Goal: Transaction & Acquisition: Purchase product/service

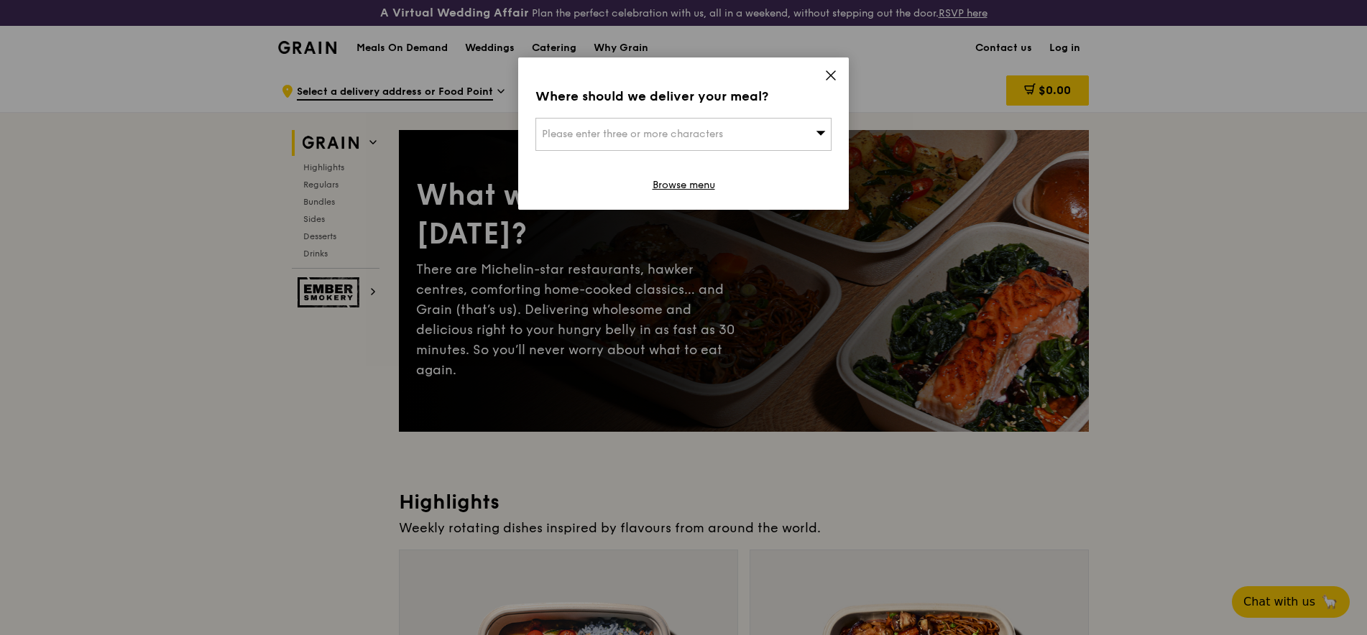
click at [832, 78] on icon at bounding box center [831, 75] width 13 height 13
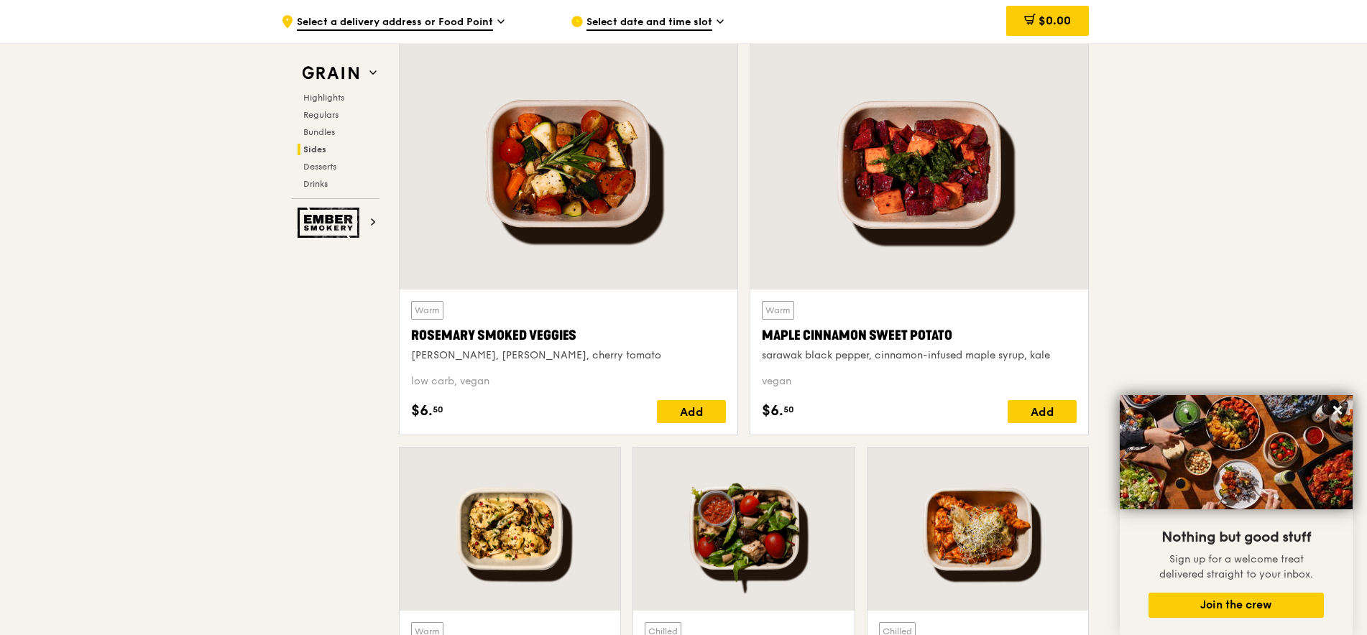
scroll to position [3301, 0]
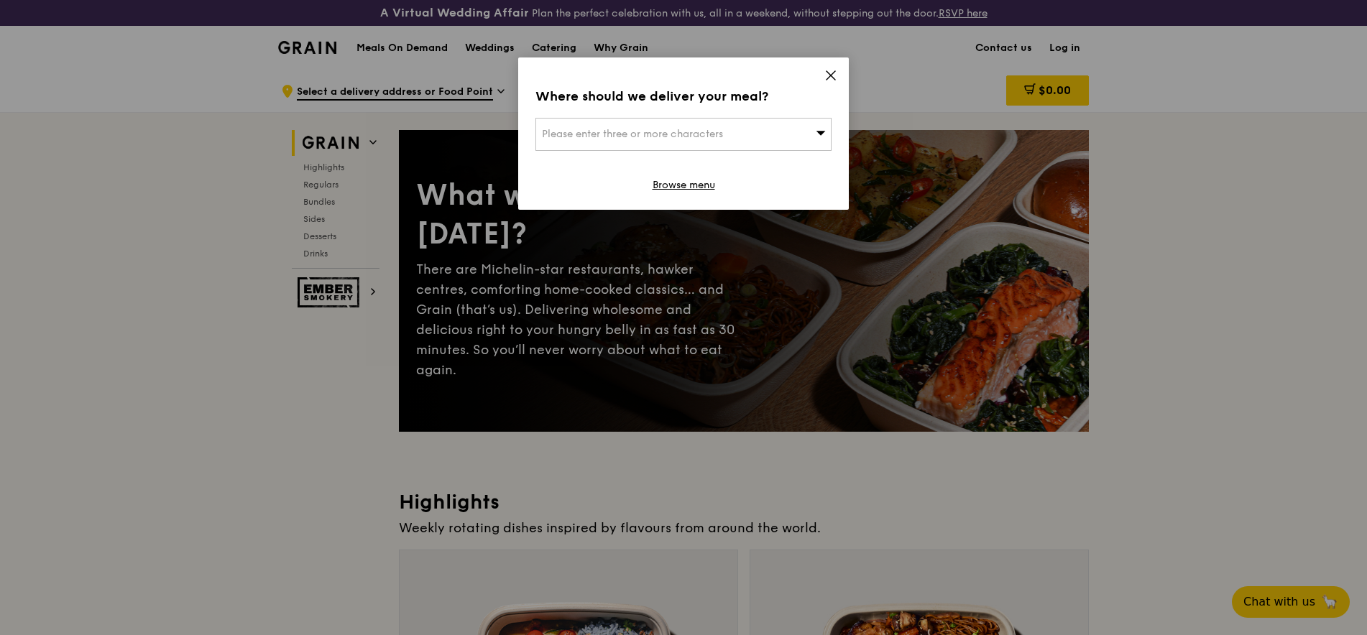
click at [828, 70] on icon at bounding box center [831, 75] width 13 height 13
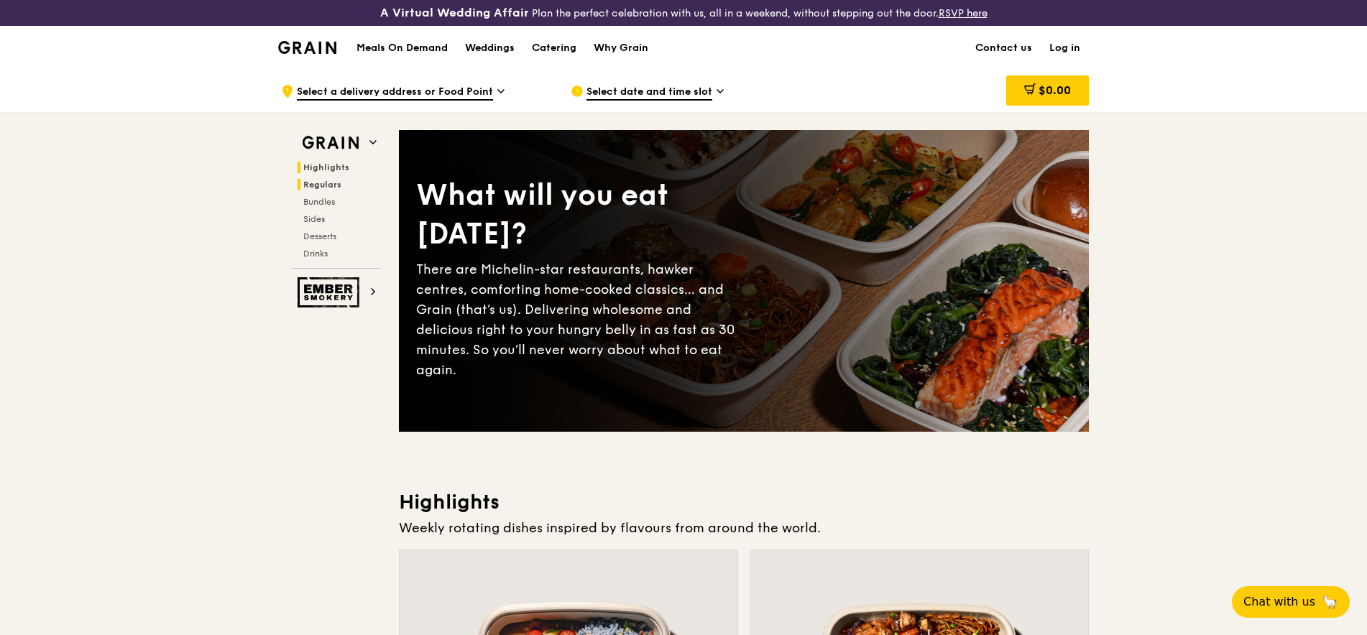
click at [336, 183] on span "Regulars" at bounding box center [322, 185] width 38 height 10
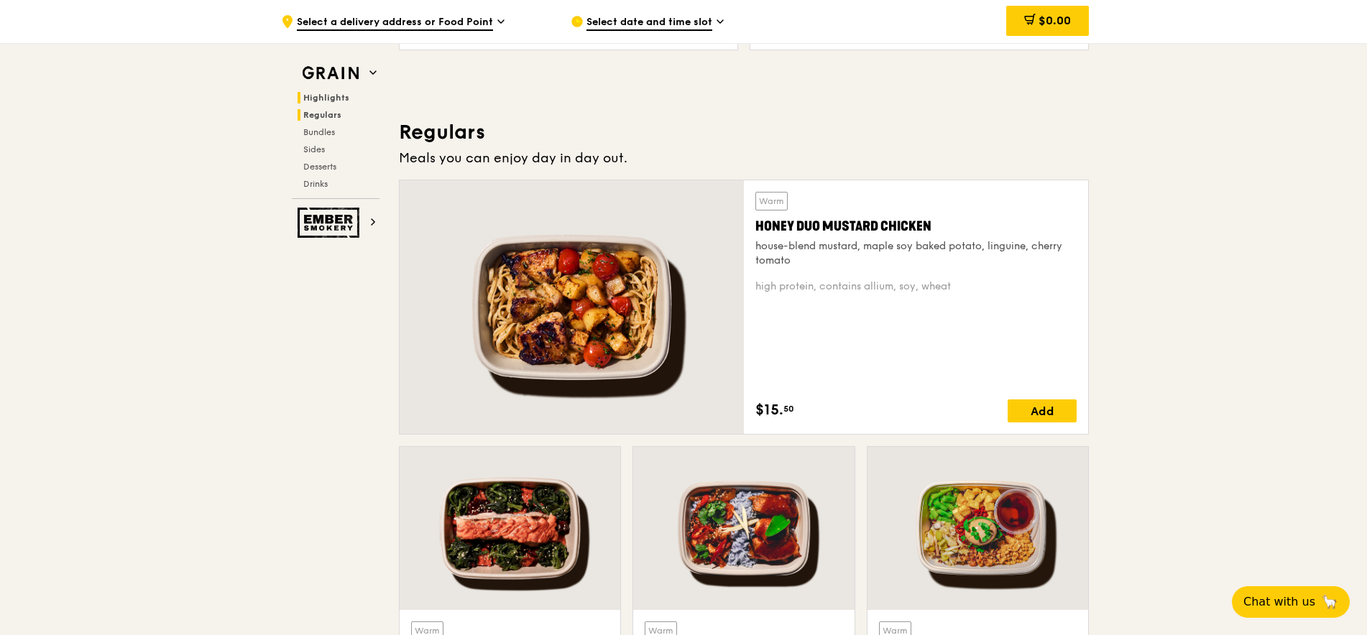
scroll to position [958, 0]
